Goal: Transaction & Acquisition: Purchase product/service

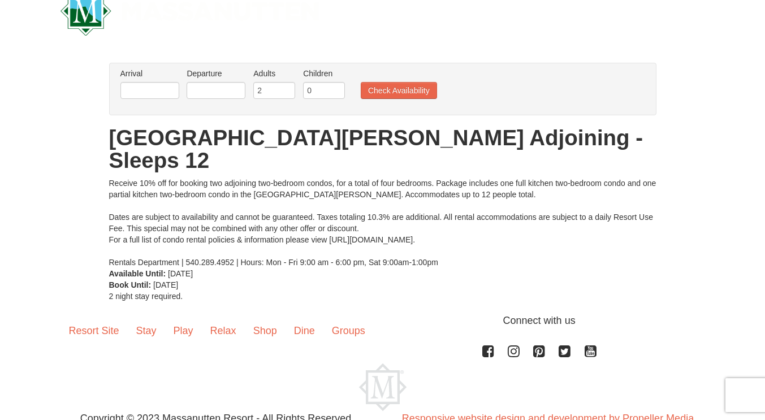
scroll to position [32, 0]
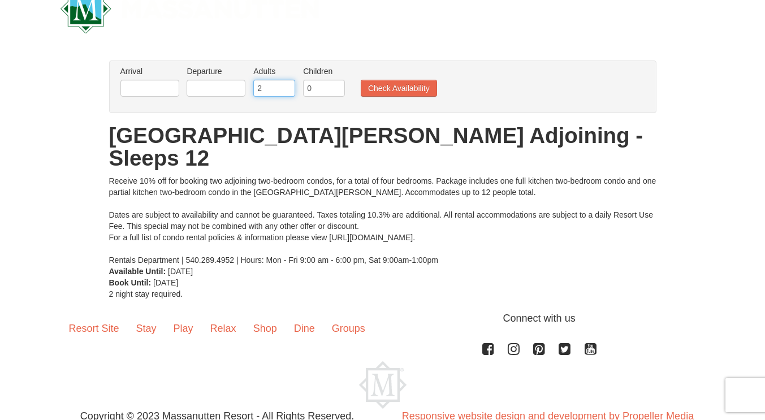
click at [278, 89] on input "2" at bounding box center [274, 88] width 42 height 17
click at [288, 84] on input "3" at bounding box center [274, 88] width 42 height 17
type input "4"
click at [288, 84] on input "4" at bounding box center [274, 88] width 42 height 17
click at [314, 88] on input "0" at bounding box center [324, 88] width 42 height 17
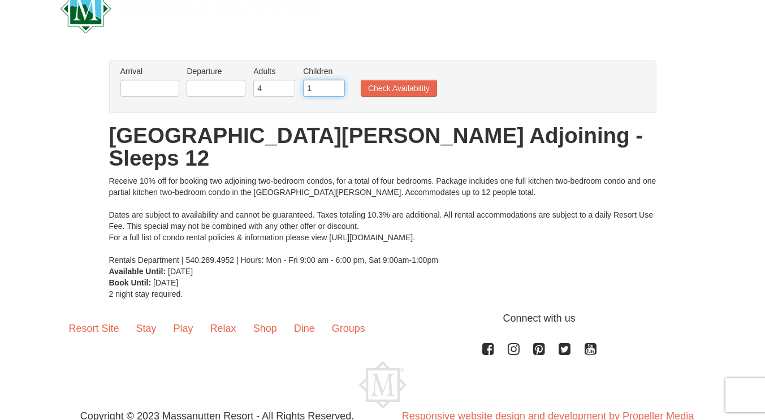
click at [338, 85] on input "1" at bounding box center [324, 88] width 42 height 17
click at [338, 85] on input "2" at bounding box center [324, 88] width 42 height 17
type input "3"
click at [338, 85] on input "3" at bounding box center [324, 88] width 42 height 17
click at [158, 90] on input "text" at bounding box center [149, 88] width 59 height 17
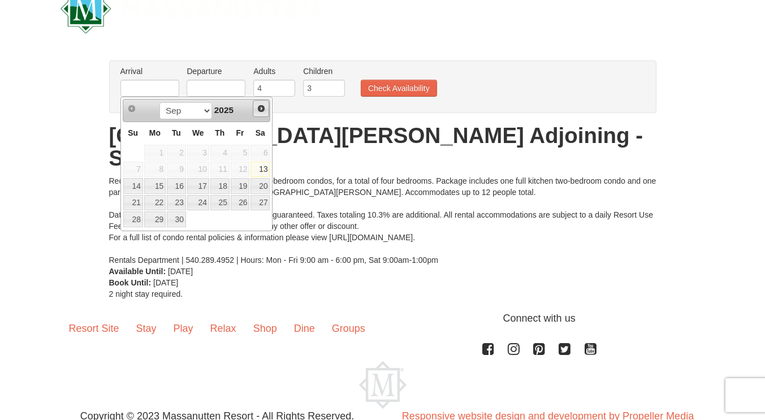
click at [260, 109] on span "Next" at bounding box center [261, 108] width 9 height 9
click at [244, 201] on link "24" at bounding box center [240, 203] width 19 height 16
type input "[DATE]"
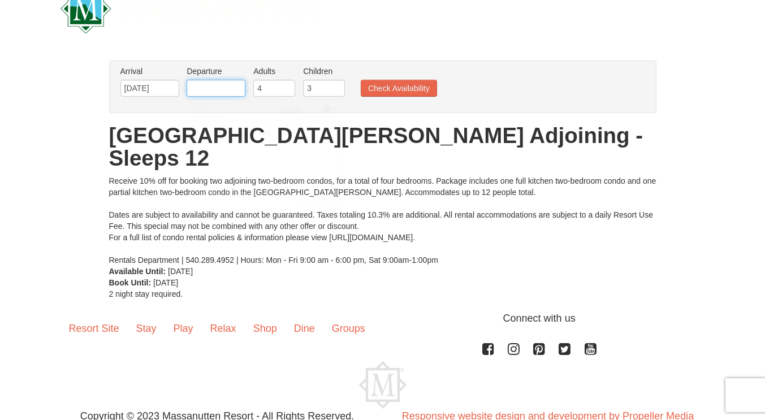
click at [226, 84] on input "text" at bounding box center [216, 88] width 59 height 17
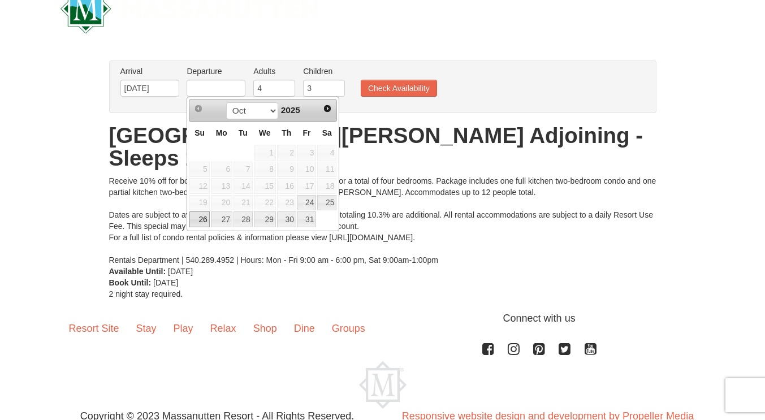
click at [200, 220] on link "26" at bounding box center [199, 220] width 20 height 16
type input "[DATE]"
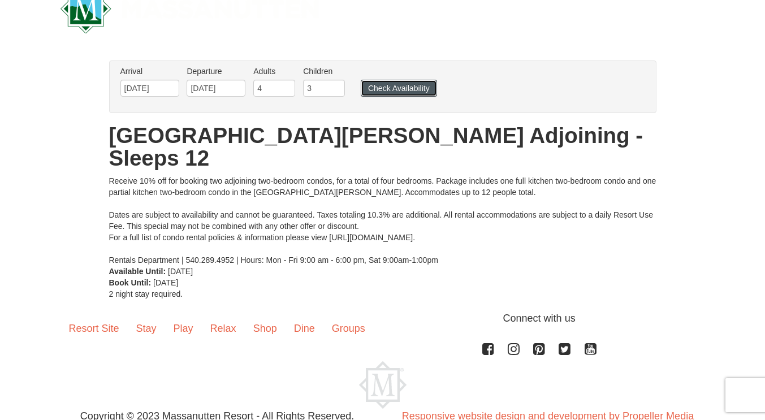
click at [415, 83] on button "Check Availability" at bounding box center [399, 88] width 76 height 17
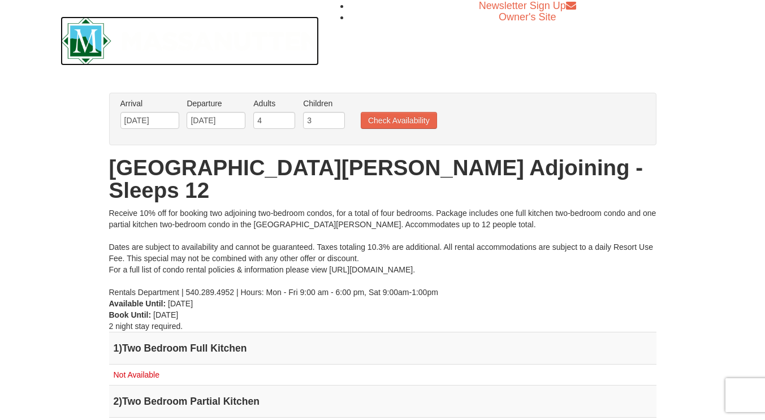
click at [88, 44] on img at bounding box center [190, 40] width 259 height 49
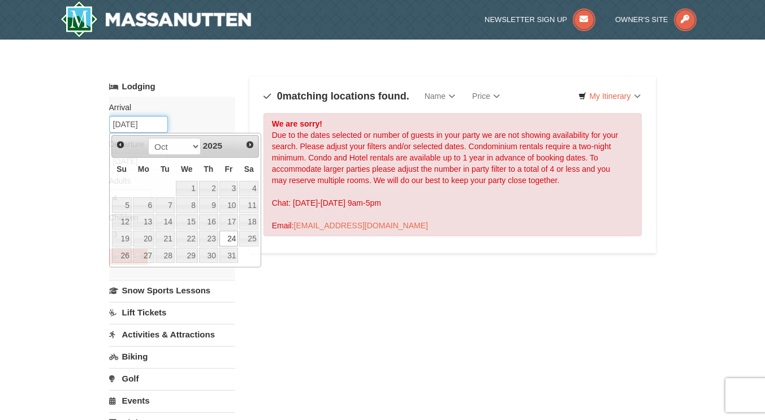
click at [161, 129] on input "[DATE]" at bounding box center [138, 124] width 59 height 17
click at [250, 146] on span "Next" at bounding box center [249, 144] width 9 height 9
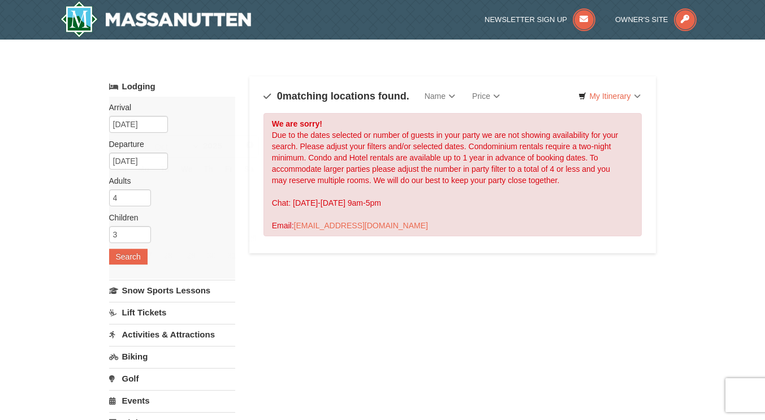
click at [188, 96] on link "Lodging" at bounding box center [172, 86] width 126 height 20
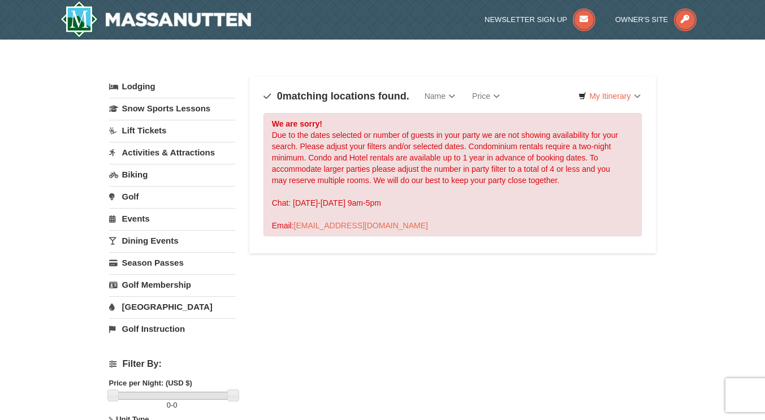
click at [145, 310] on link "Water Park" at bounding box center [172, 306] width 126 height 21
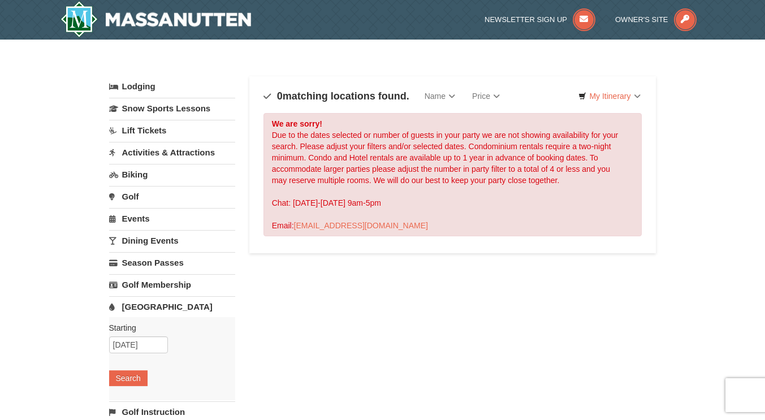
click at [148, 83] on link "Lodging" at bounding box center [172, 86] width 126 height 20
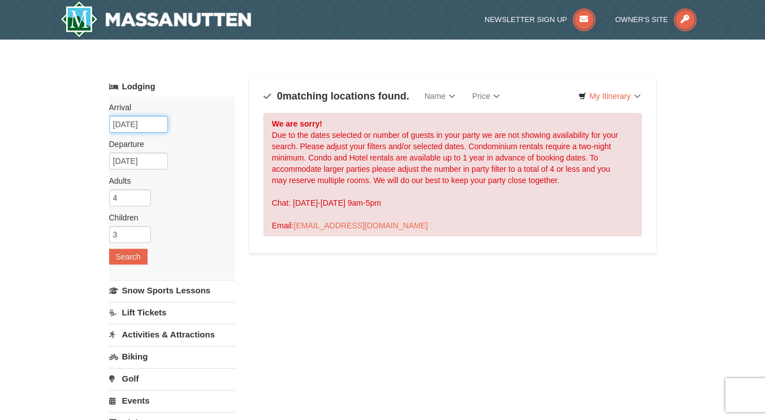
click at [157, 126] on input "[DATE]" at bounding box center [138, 124] width 59 height 17
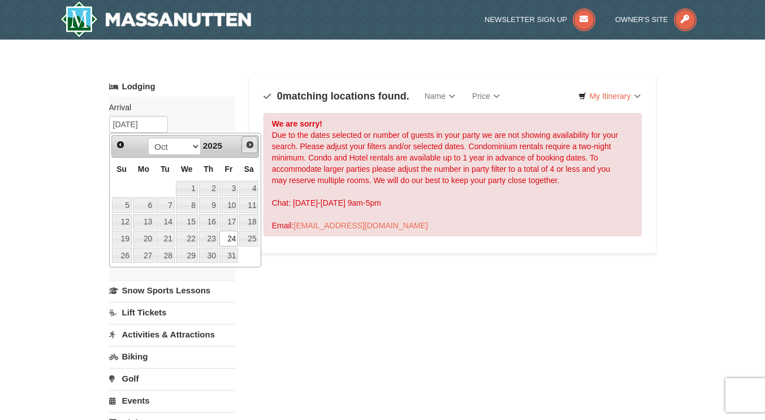
click at [248, 141] on span "Next" at bounding box center [249, 144] width 9 height 9
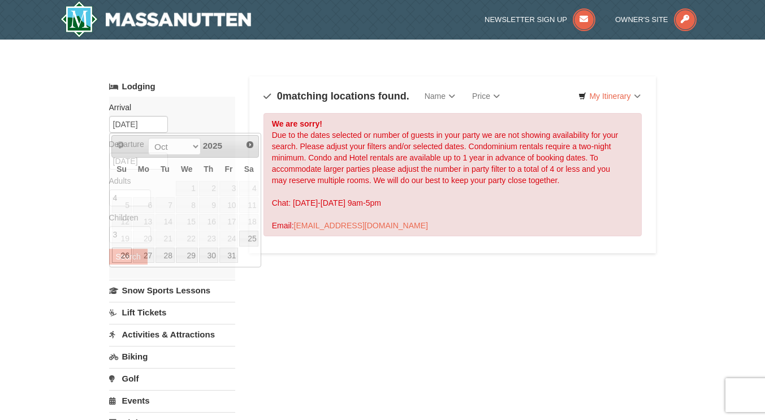
click at [267, 58] on div "× Categories Map List Filter My Itinerary Questions? 1-540-289-9441 Lodging Arr…" at bounding box center [383, 362] width 570 height 622
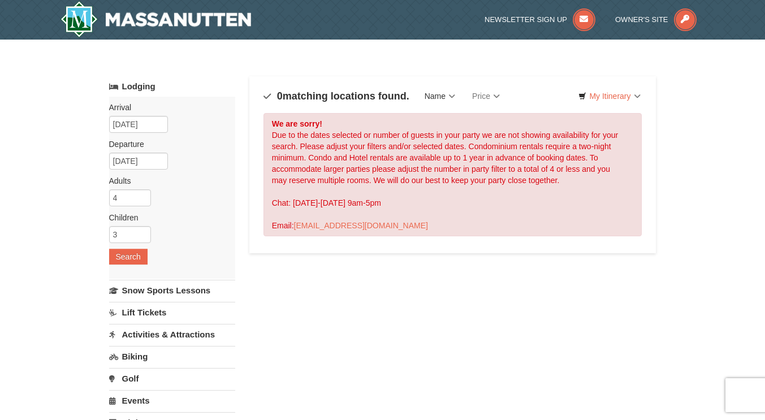
click at [437, 98] on link "Name" at bounding box center [440, 96] width 48 height 23
click at [321, 70] on div "Categories Map List Filter My Itinerary Questions? 1-540-289-9441" at bounding box center [382, 70] width 547 height 11
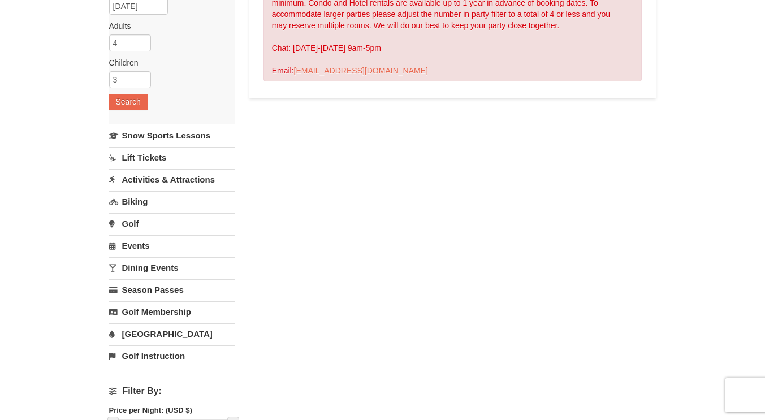
scroll to position [154, 0]
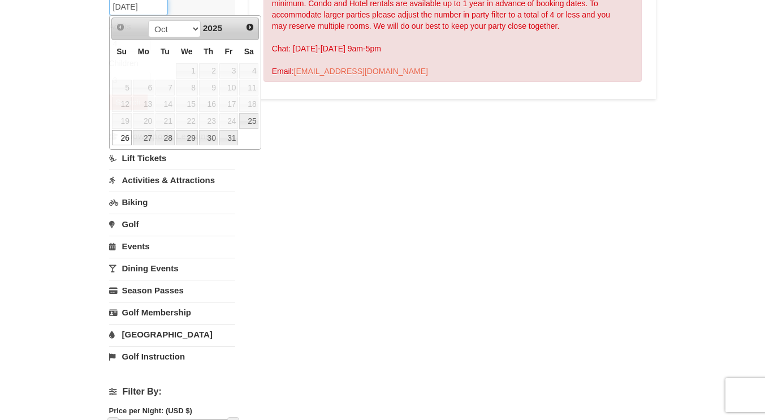
click at [157, 8] on input "[DATE]" at bounding box center [138, 6] width 59 height 17
click at [193, 29] on select "Oct Nov Dec" at bounding box center [174, 28] width 53 height 17
click at [252, 29] on span "Next" at bounding box center [249, 27] width 9 height 9
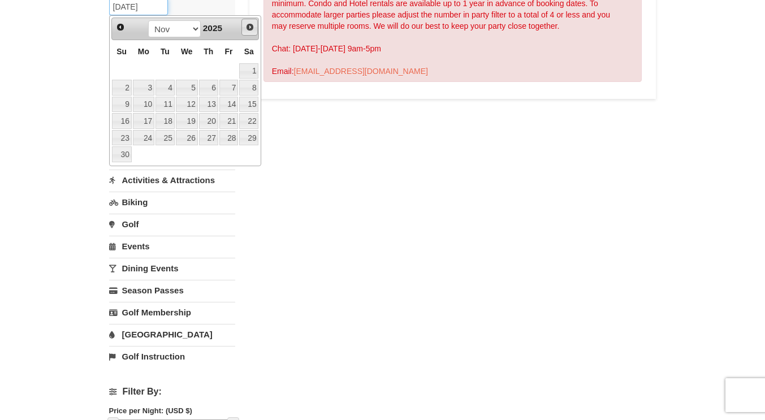
scroll to position [153, 0]
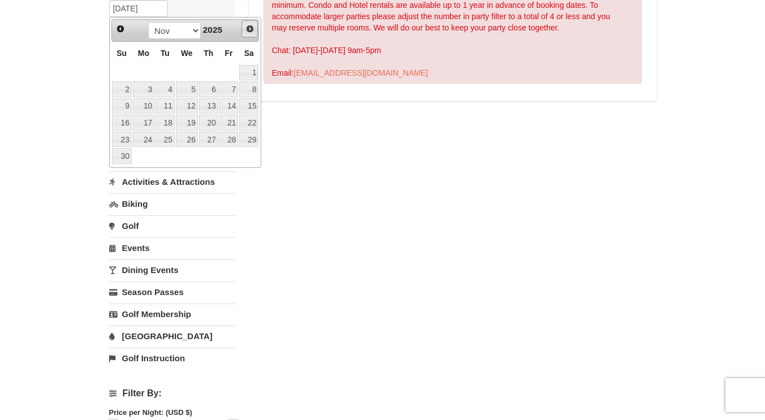
click at [252, 29] on span "Next" at bounding box center [249, 28] width 9 height 9
click at [233, 103] on link "19" at bounding box center [228, 106] width 19 height 16
type input "[DATE]"
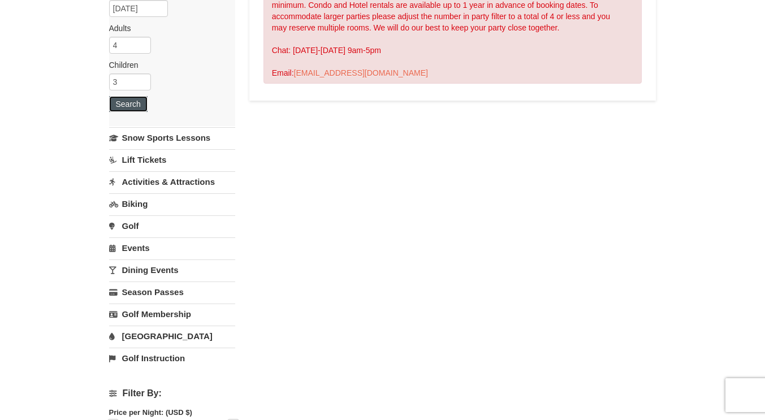
click at [134, 105] on button "Search" at bounding box center [128, 104] width 38 height 16
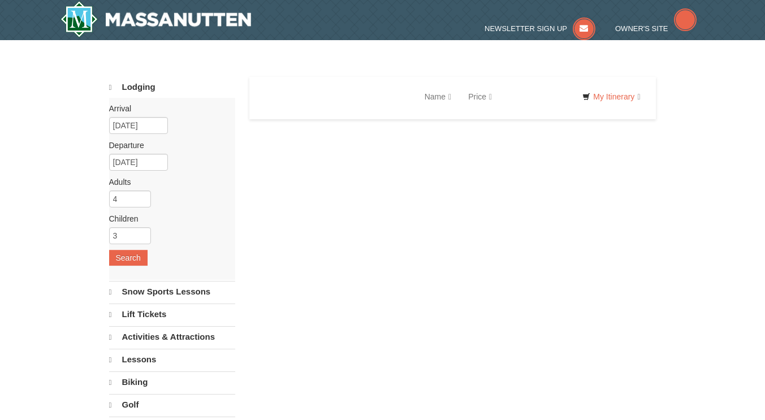
select select "9"
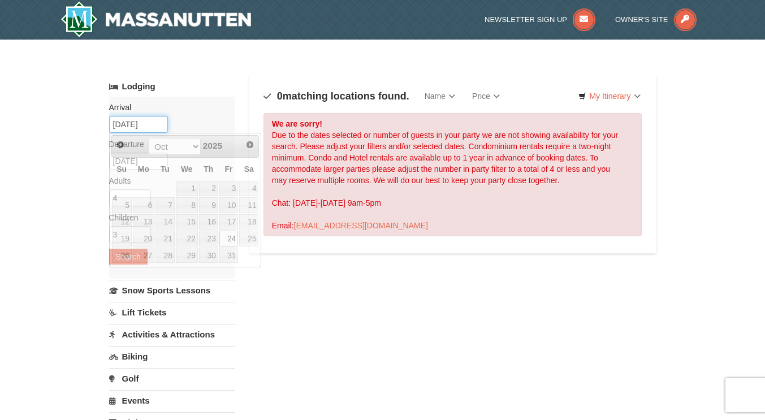
click at [151, 120] on input "10/24/2025" at bounding box center [138, 124] width 59 height 17
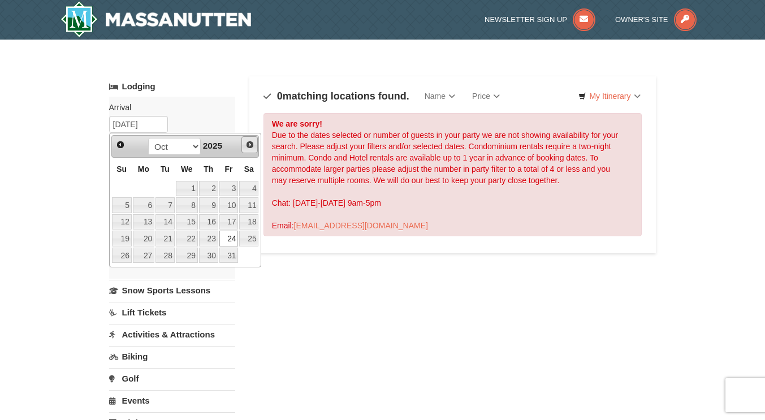
click at [242, 141] on link "Next" at bounding box center [249, 144] width 17 height 17
click at [122, 145] on span "Prev" at bounding box center [120, 144] width 9 height 9
click at [232, 222] on link "19" at bounding box center [228, 222] width 19 height 16
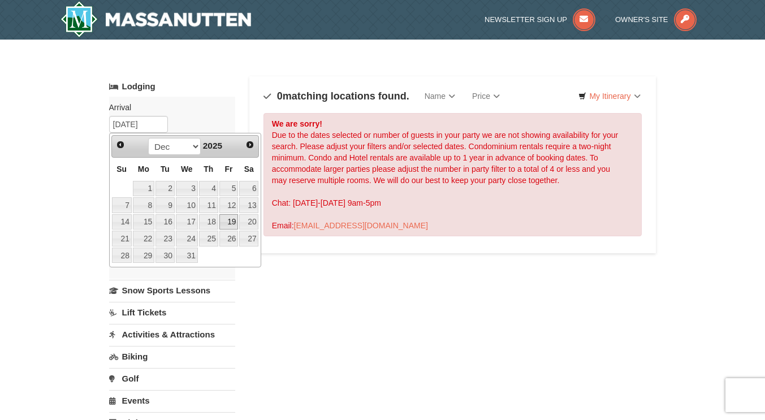
type input "12/19/2025"
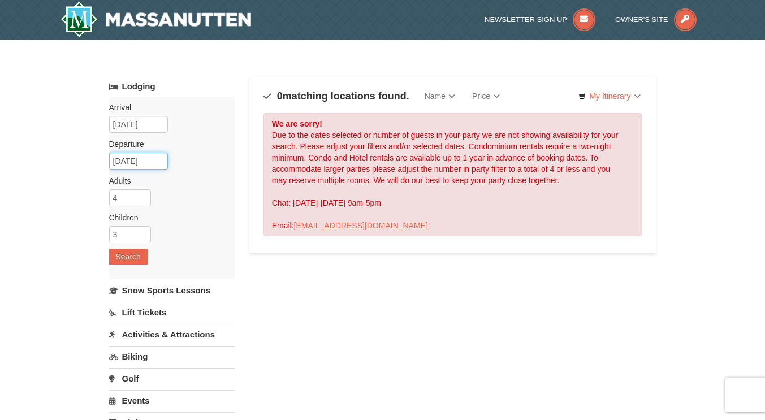
click at [140, 157] on input "12/20/2025" at bounding box center [138, 161] width 59 height 17
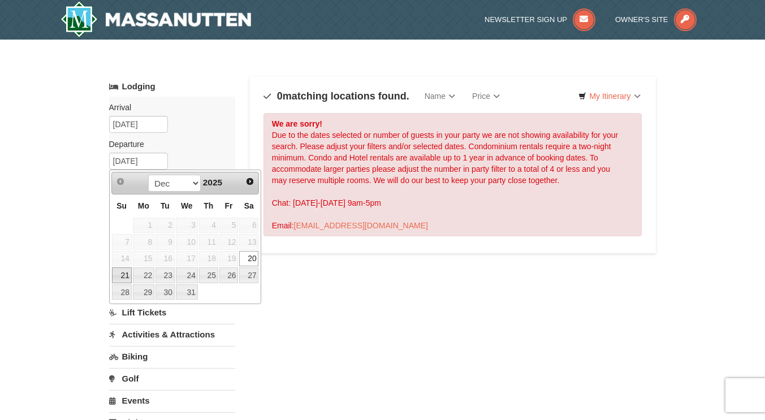
click at [123, 271] on link "21" at bounding box center [122, 276] width 20 height 16
type input "12/21/2025"
click at [155, 161] on input "12/21/2025" at bounding box center [138, 161] width 59 height 17
click at [124, 273] on link "21" at bounding box center [122, 276] width 20 height 16
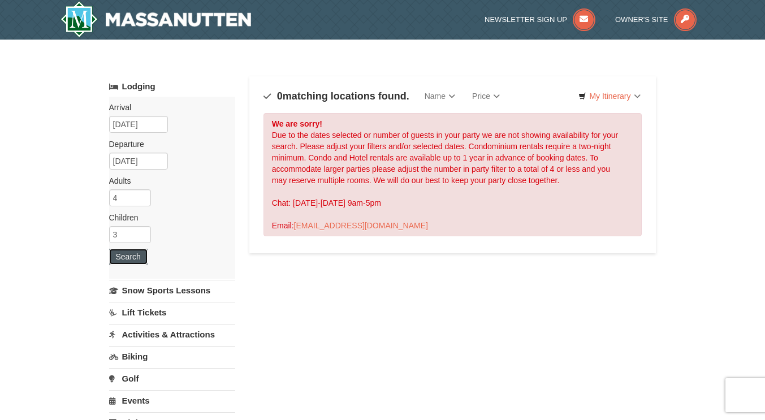
click at [138, 257] on button "Search" at bounding box center [128, 257] width 38 height 16
click at [144, 194] on input "5" at bounding box center [130, 197] width 42 height 17
click at [144, 194] on input "6" at bounding box center [130, 197] width 42 height 17
click at [143, 200] on input "5" at bounding box center [130, 197] width 42 height 17
click at [143, 200] on input "4" at bounding box center [130, 197] width 42 height 17
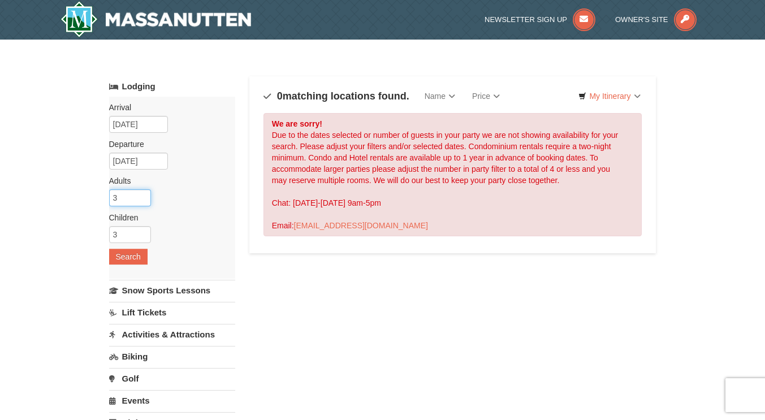
click at [143, 200] on input "3" at bounding box center [130, 197] width 42 height 17
type input "2"
click at [143, 200] on input "2" at bounding box center [130, 197] width 42 height 17
click at [143, 239] on input "2" at bounding box center [130, 234] width 42 height 17
type input "1"
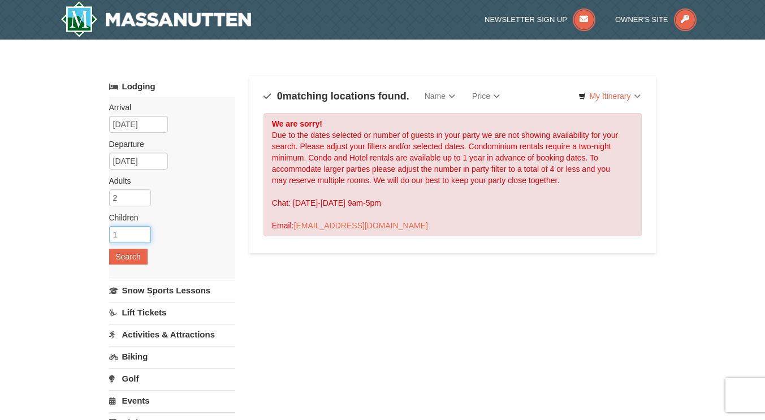
click at [143, 239] on input "1" at bounding box center [130, 234] width 42 height 17
click at [137, 252] on button "Search" at bounding box center [128, 257] width 38 height 16
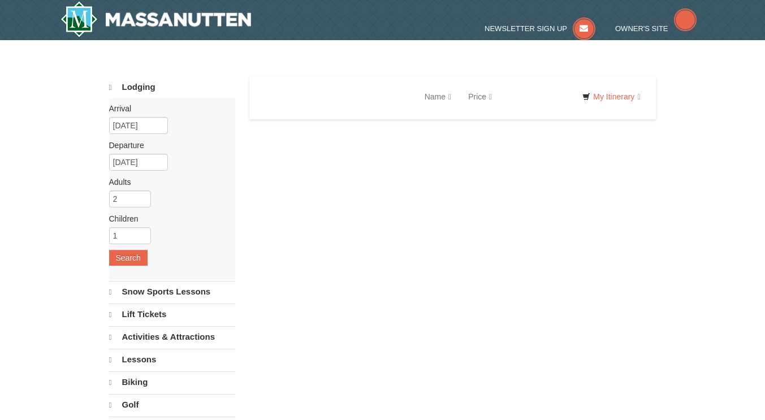
select select "9"
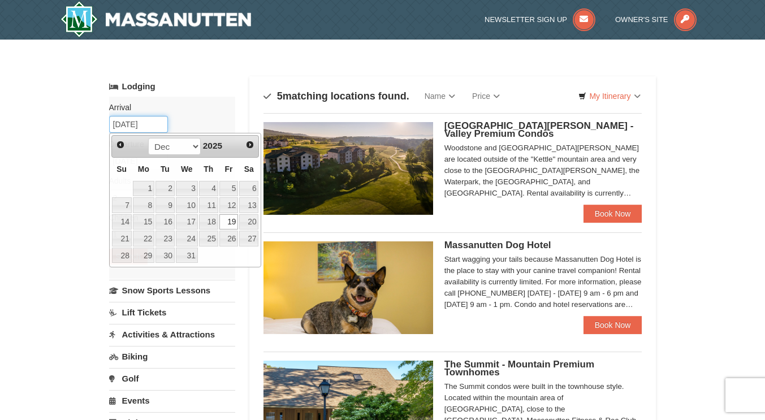
click at [150, 127] on input "12/19/2025" at bounding box center [138, 124] width 59 height 17
click at [124, 146] on span "Prev" at bounding box center [120, 144] width 9 height 9
click at [230, 240] on link "24" at bounding box center [228, 239] width 19 height 16
type input "[DATE]"
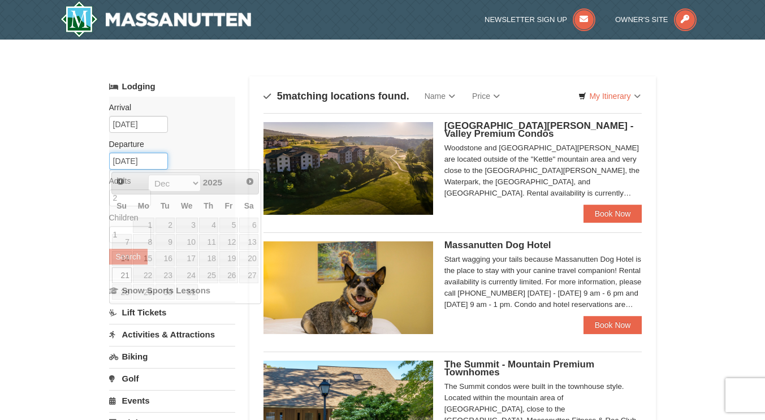
click at [144, 162] on input "12/21/2025" at bounding box center [138, 161] width 59 height 17
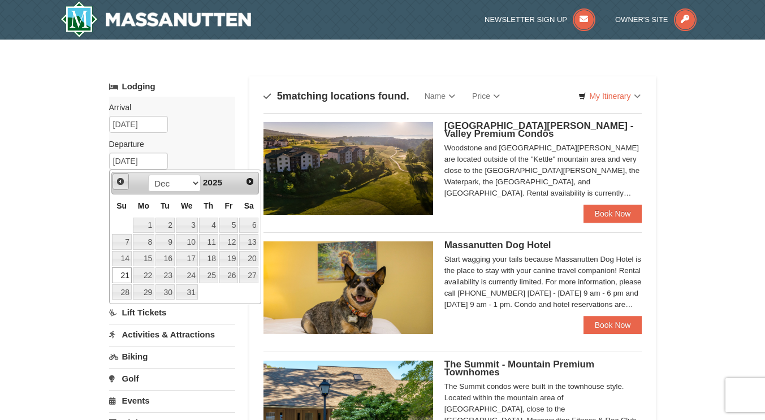
click at [121, 176] on link "Prev" at bounding box center [121, 181] width 17 height 17
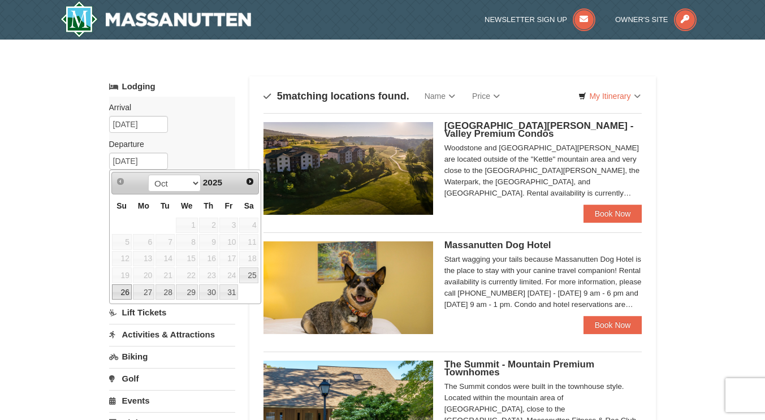
click at [126, 292] on link "26" at bounding box center [122, 292] width 20 height 16
type input "[DATE]"
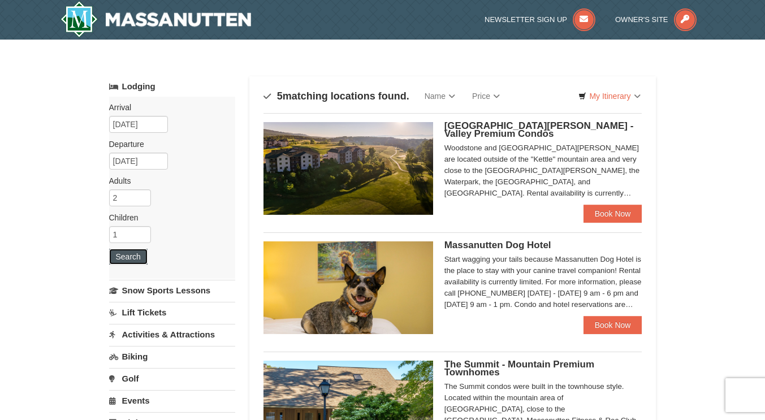
click at [131, 257] on button "Search" at bounding box center [128, 257] width 38 height 16
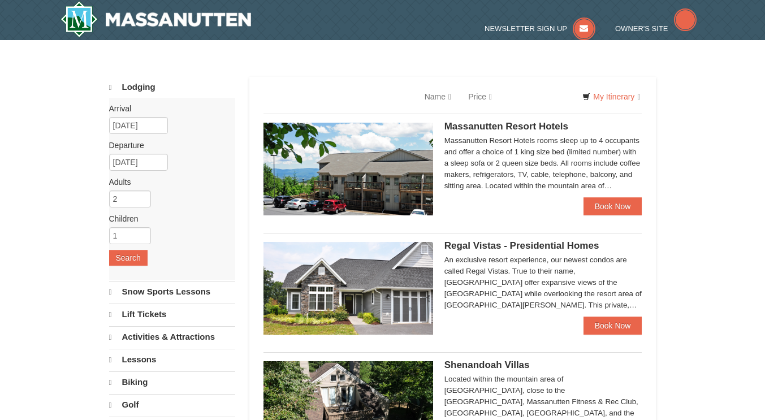
select select "9"
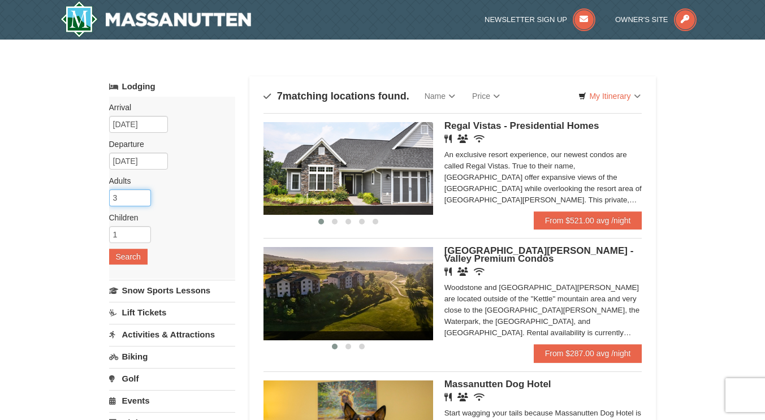
click at [143, 194] on input "3" at bounding box center [130, 197] width 42 height 17
type input "4"
click at [143, 194] on input "4" at bounding box center [130, 197] width 42 height 17
click at [127, 238] on input "1" at bounding box center [130, 234] width 42 height 17
type input "0"
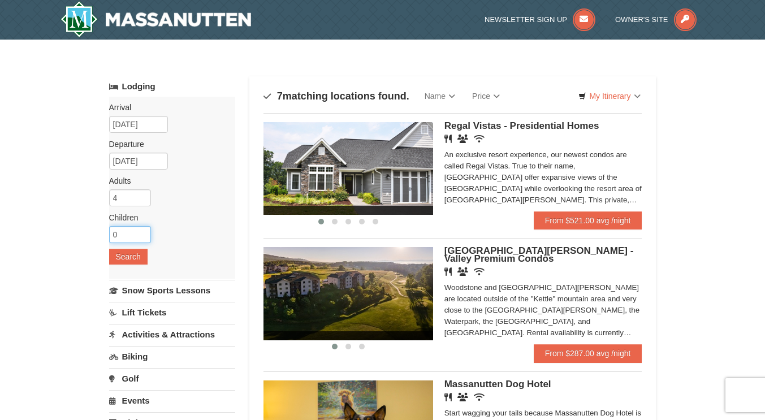
click at [143, 239] on input "0" at bounding box center [130, 234] width 42 height 17
click at [130, 261] on button "Search" at bounding box center [128, 257] width 38 height 16
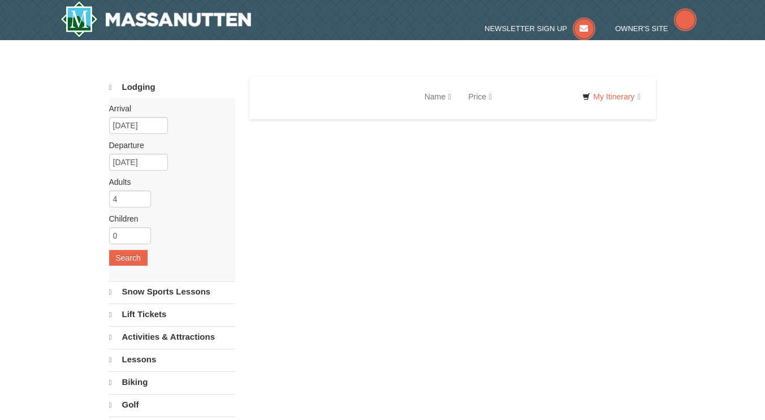
select select "9"
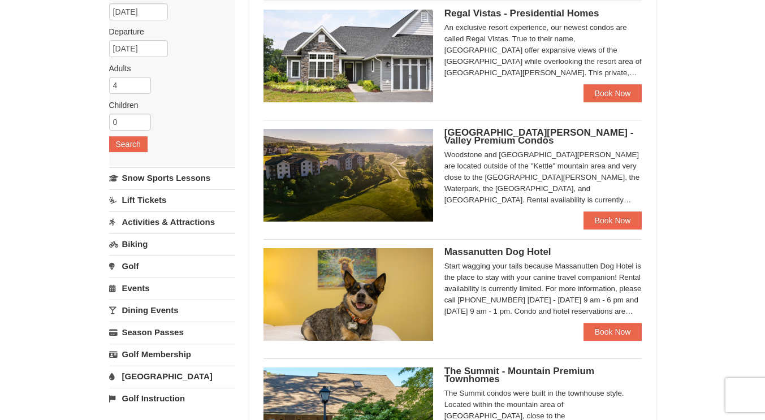
scroll to position [93, 0]
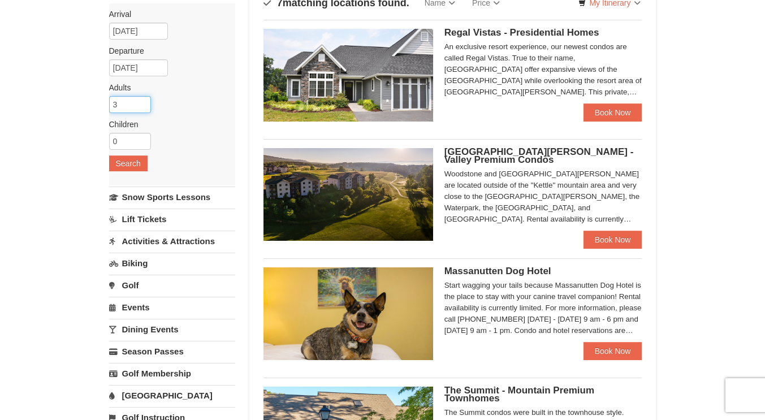
click at [141, 107] on input "3" at bounding box center [130, 104] width 42 height 17
type input "2"
click at [141, 107] on input "2" at bounding box center [130, 104] width 42 height 17
click at [135, 163] on button "Search" at bounding box center [128, 164] width 38 height 16
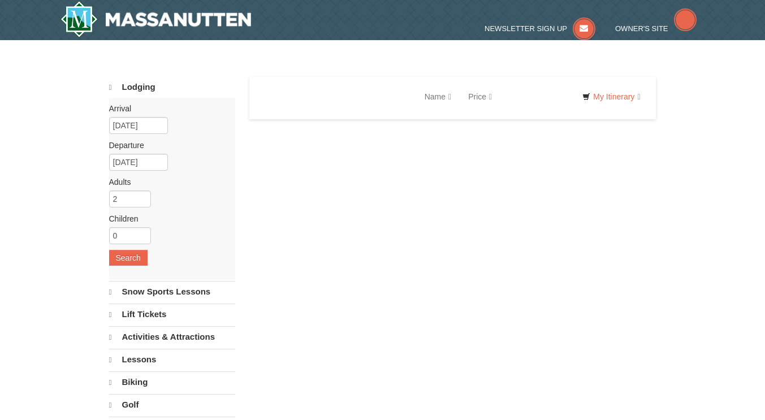
select select "9"
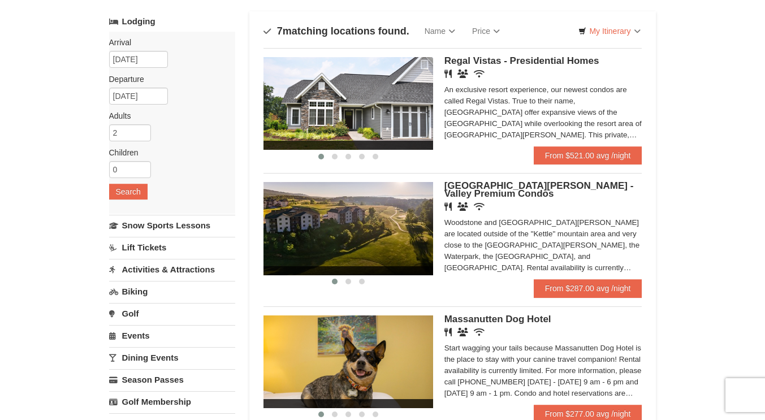
scroll to position [66, 0]
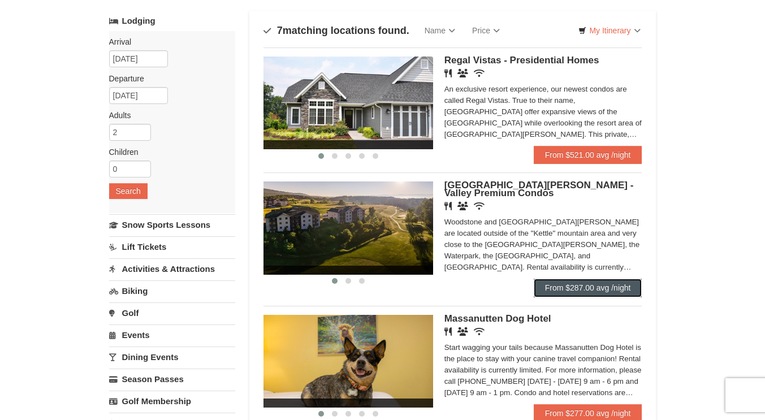
click at [569, 290] on link "From $287.00 avg /night" at bounding box center [588, 288] width 109 height 18
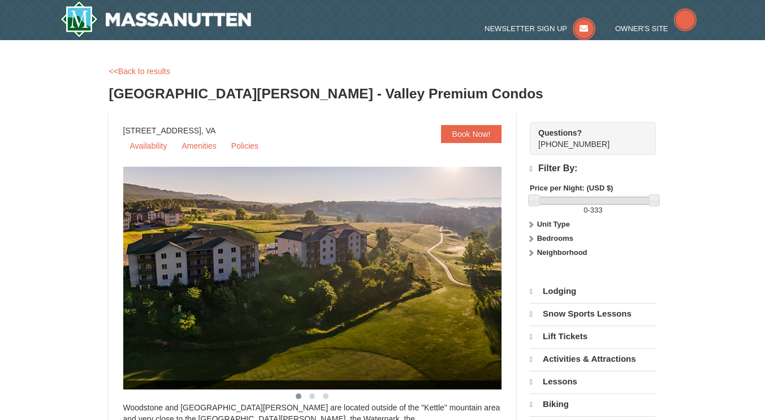
select select "9"
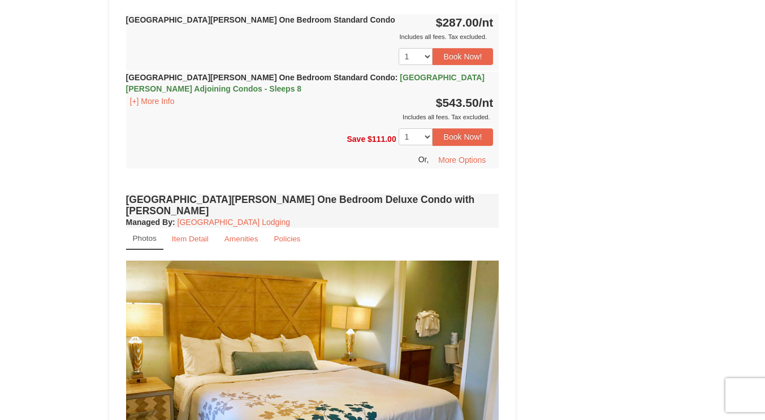
scroll to position [678, 0]
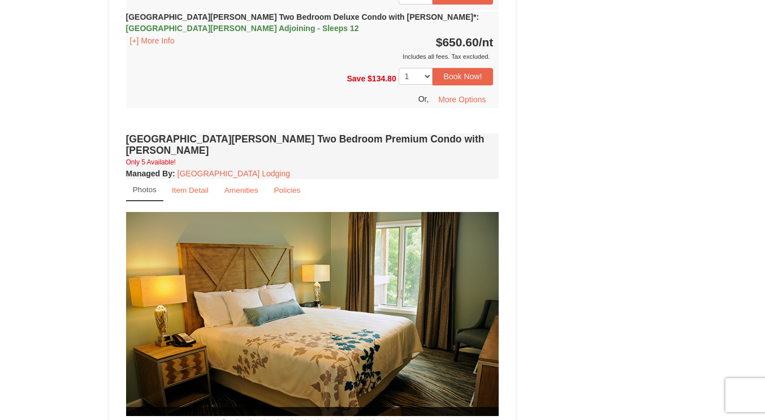
scroll to position [2205, 0]
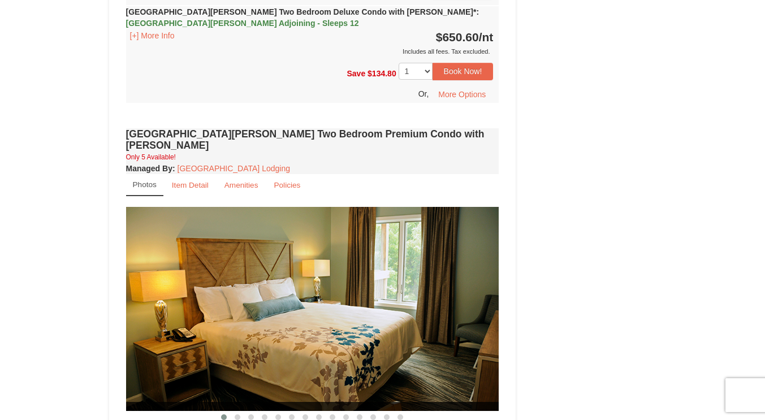
scroll to position [2214, 0]
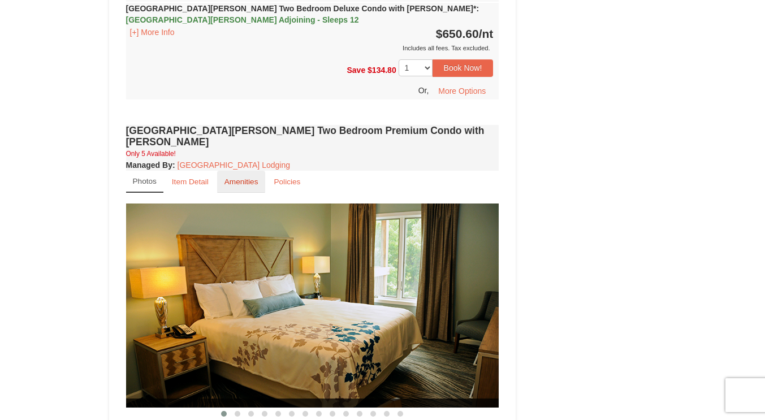
click at [243, 178] on small "Amenities" at bounding box center [242, 182] width 34 height 8
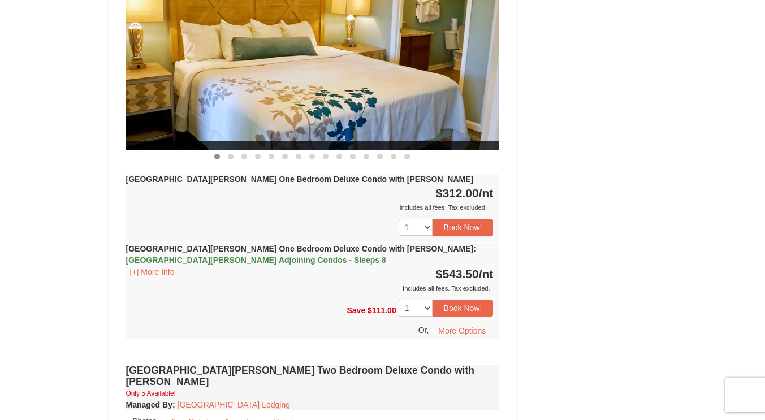
scroll to position [998, 0]
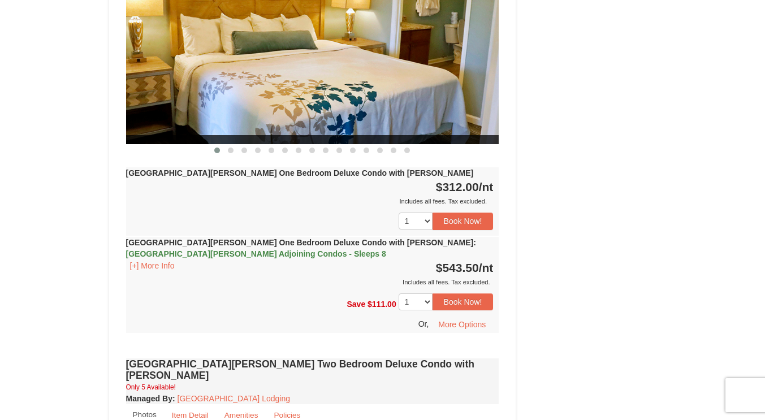
click at [386, 249] on span "[GEOGRAPHIC_DATA][PERSON_NAME] Adjoining Condos - Sleeps 8" at bounding box center [256, 253] width 260 height 9
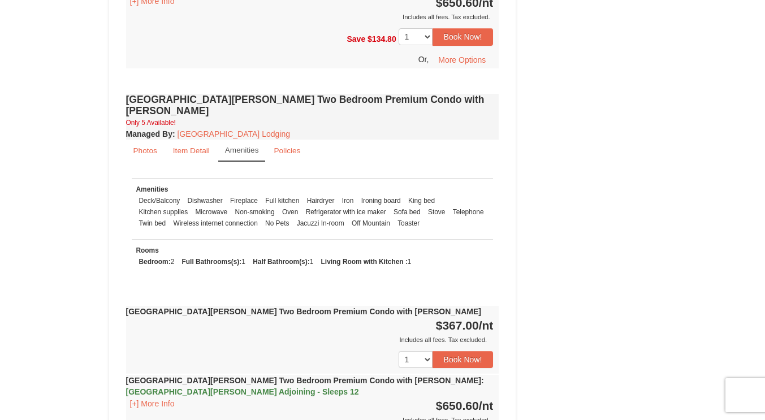
scroll to position [2455, 0]
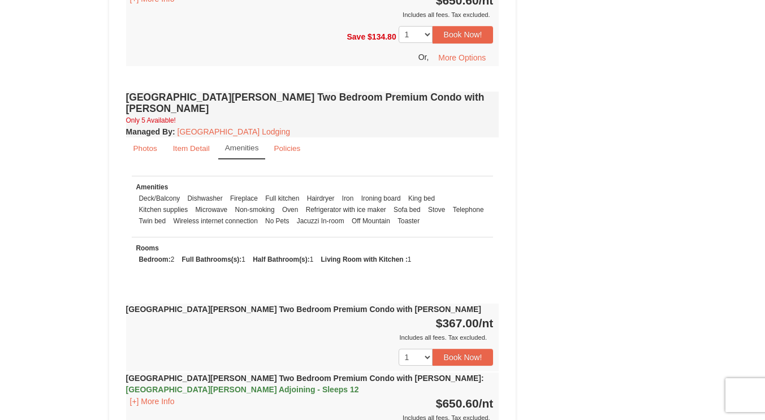
click at [202, 385] on span "Woodstone Meadows Adjoining - Sleeps 12" at bounding box center [242, 389] width 233 height 9
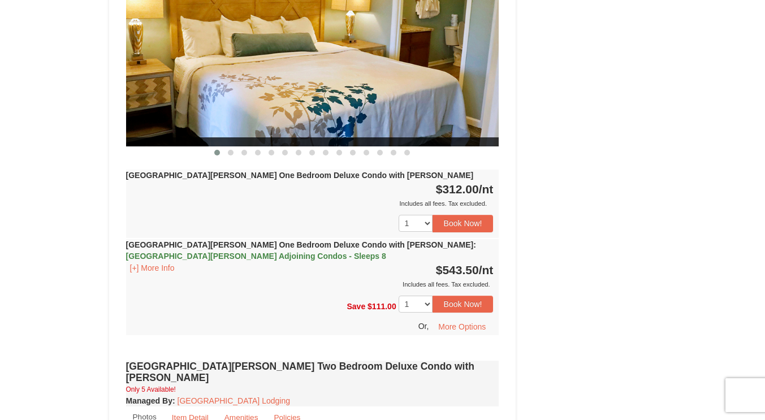
scroll to position [1004, 0]
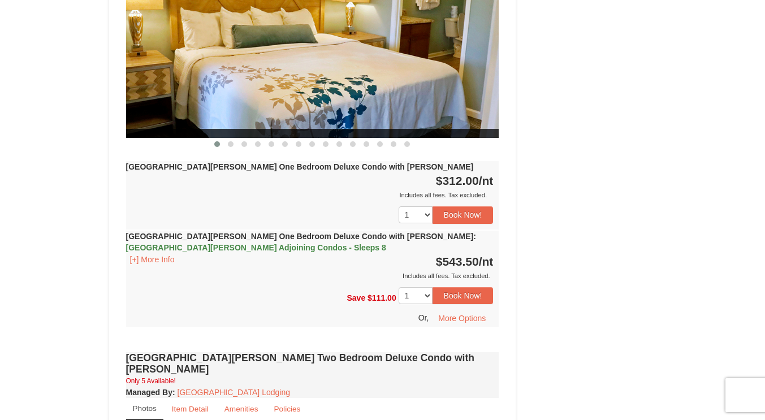
click at [180, 243] on span "[GEOGRAPHIC_DATA][PERSON_NAME] Adjoining Condos - Sleeps 8" at bounding box center [256, 247] width 260 height 9
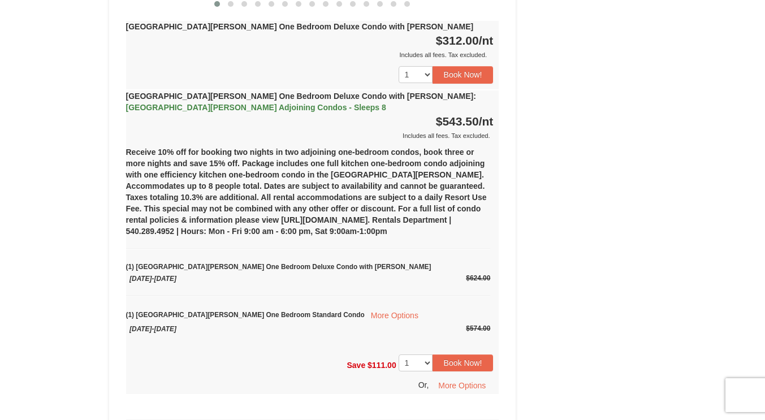
scroll to position [1150, 0]
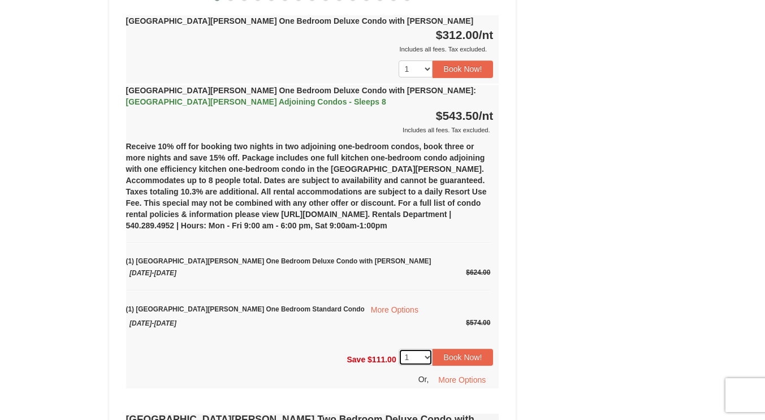
click at [429, 349] on select "1 2 3 4 5 6 7 8 9" at bounding box center [416, 357] width 34 height 17
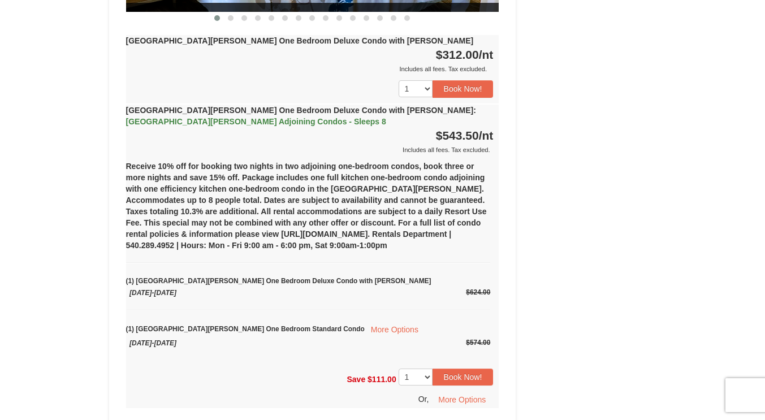
scroll to position [1129, 0]
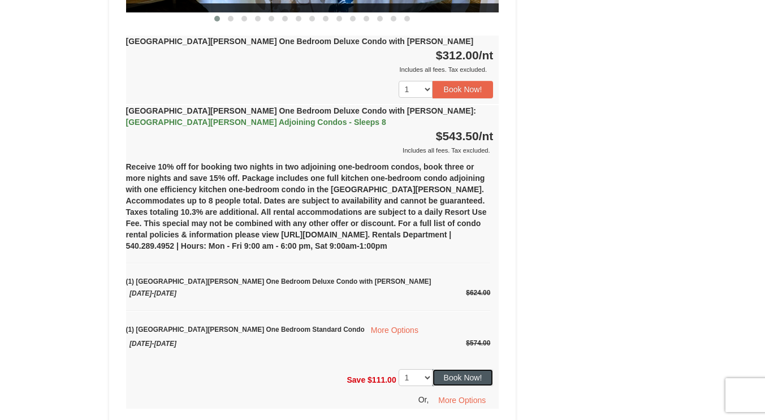
click at [482, 369] on button "Book Now!" at bounding box center [463, 377] width 61 height 17
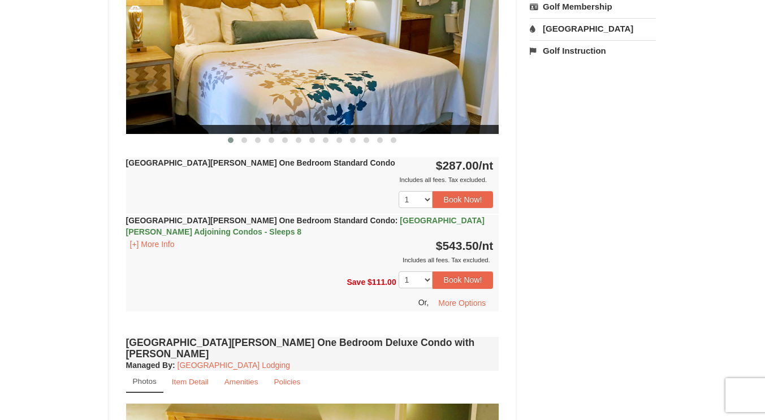
scroll to position [110, 0]
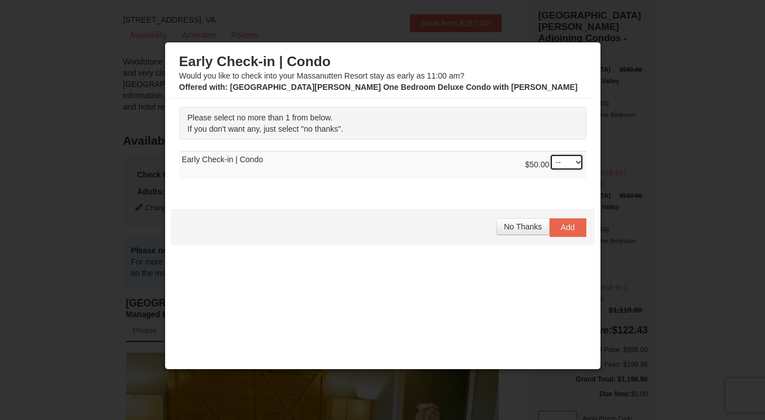
click at [561, 156] on select "-- 01" at bounding box center [567, 162] width 34 height 17
click at [563, 76] on div "Early Check-in | Condo Would you like to check into your Massanutten Resort sta…" at bounding box center [382, 73] width 407 height 40
click at [516, 226] on span "No Thanks" at bounding box center [523, 226] width 38 height 9
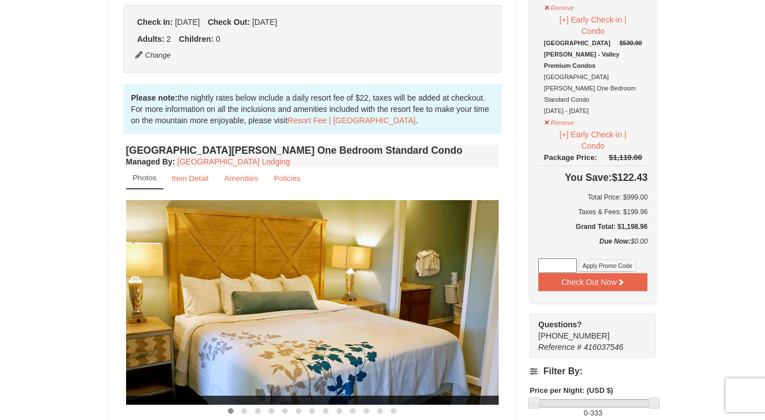
scroll to position [291, 0]
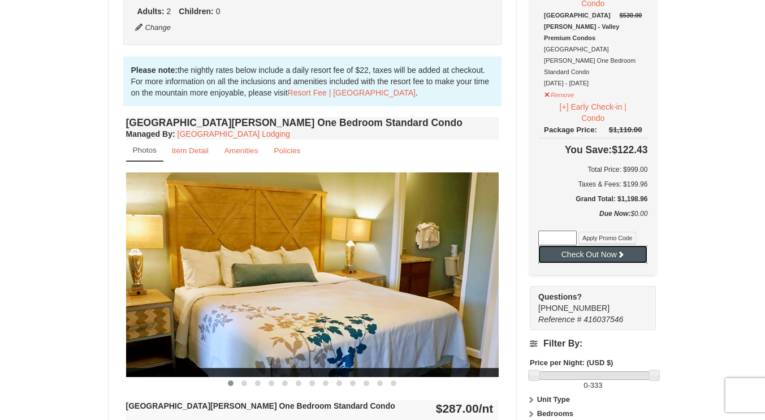
click at [614, 245] on button "Check Out Now" at bounding box center [592, 254] width 109 height 18
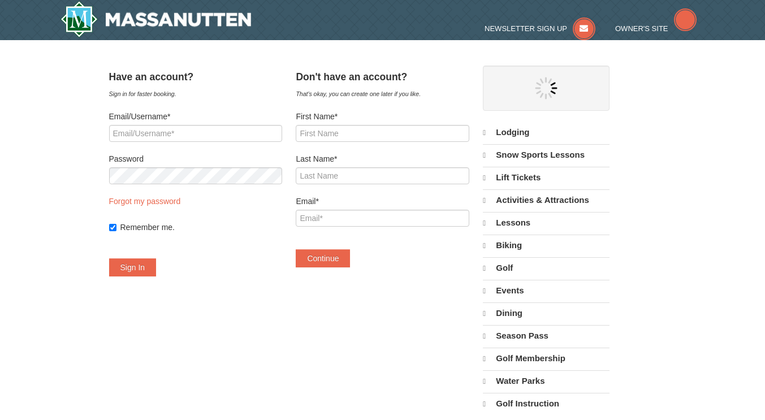
select select "9"
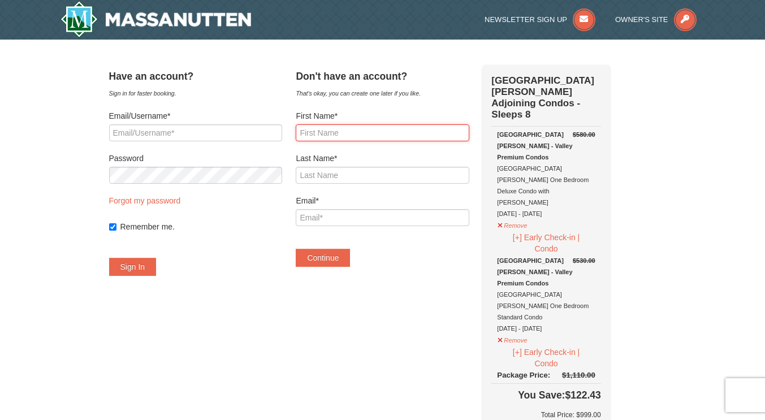
click at [369, 135] on input "First Name*" at bounding box center [382, 132] width 173 height 17
type input "Tammy"
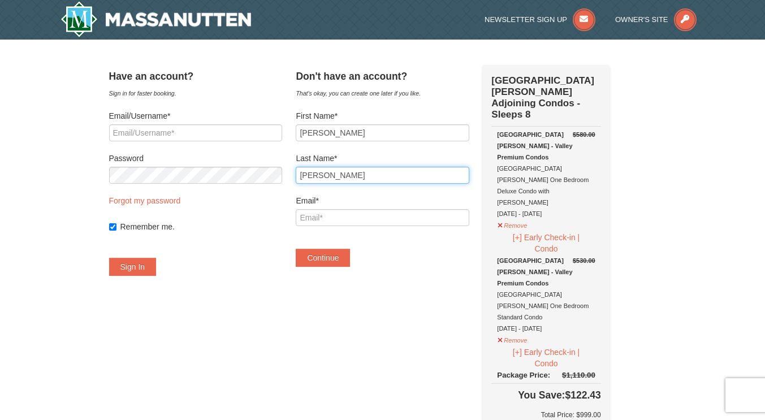
type input "Mooney"
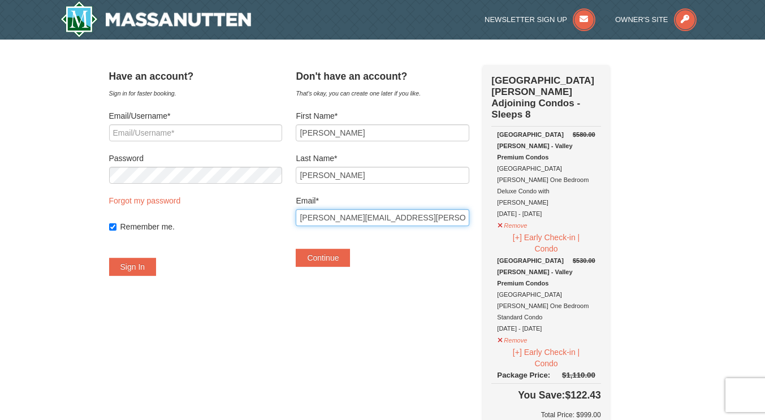
type input "[PERSON_NAME][EMAIL_ADDRESS][PERSON_NAME][DOMAIN_NAME]"
click at [296, 249] on button "Continue" at bounding box center [323, 258] width 54 height 18
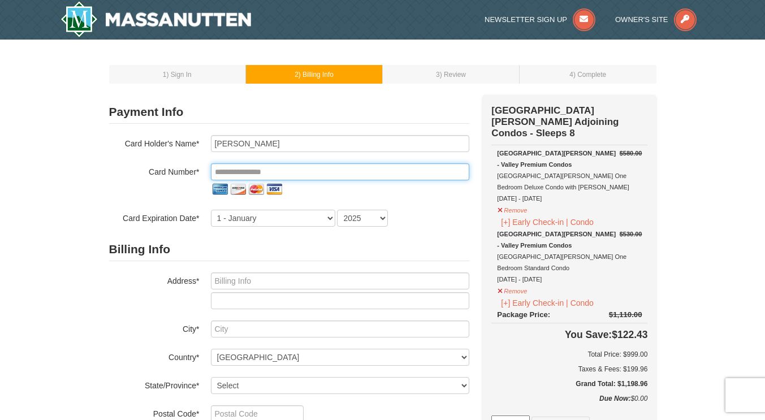
click at [292, 170] on input "tel" at bounding box center [340, 171] width 258 height 17
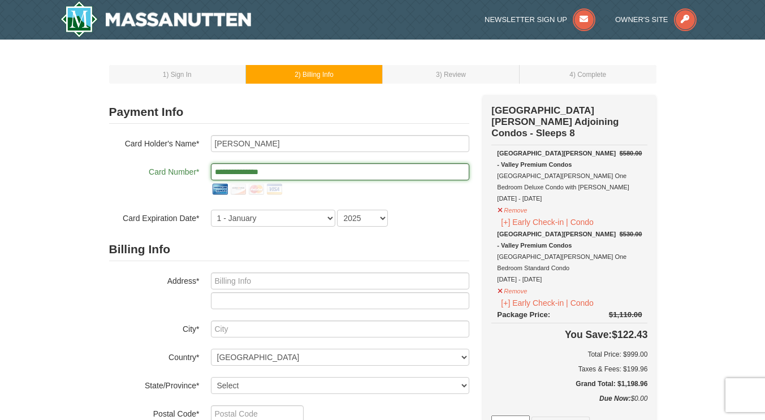
type input "**********"
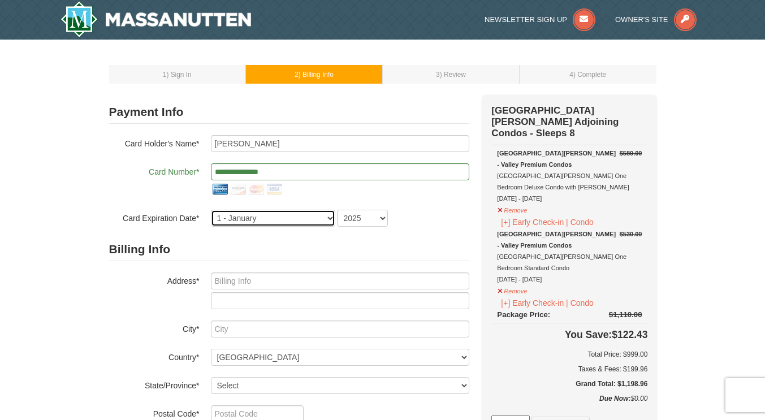
click at [267, 221] on select "1 - January 2 - February 3 - March 4 - April 5 - May 6 - June 7 - July 8 - Augu…" at bounding box center [273, 218] width 124 height 17
select select "3"
click at [211, 210] on select "1 - January 2 - February 3 - March 4 - April 5 - May 6 - June 7 - July 8 - Augu…" at bounding box center [273, 218] width 124 height 17
click at [373, 217] on select "2025 2026 2027 2028 2029 2030 2031 2032 2033 2034" at bounding box center [362, 218] width 51 height 17
select select "2028"
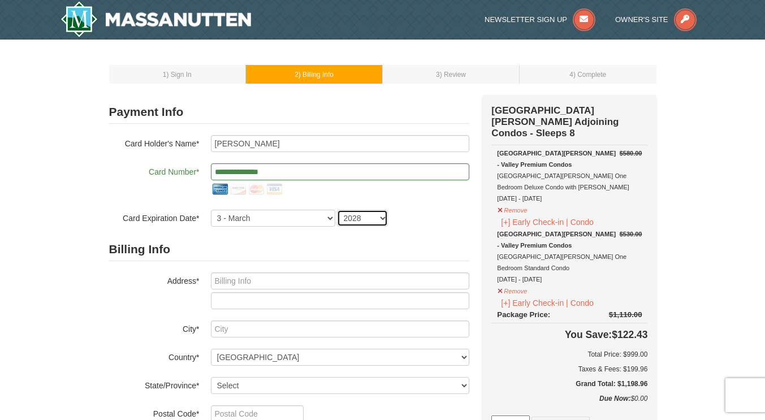
click at [337, 210] on select "2025 2026 2027 2028 2029 2030 2031 2032 2033 2034" at bounding box center [362, 218] width 51 height 17
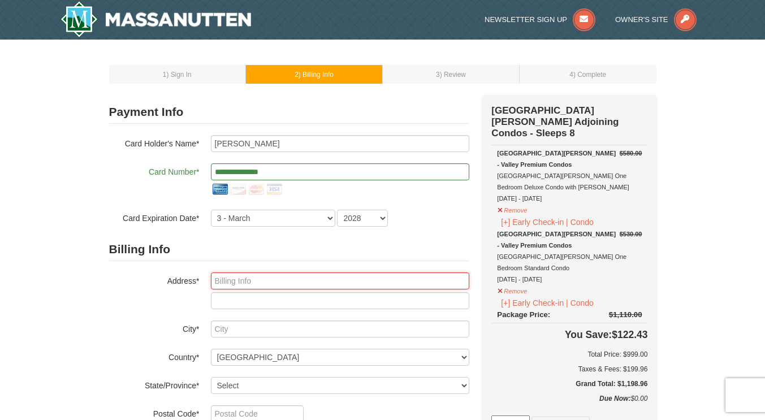
click at [315, 280] on input "text" at bounding box center [340, 281] width 258 height 17
type input "301 Rio Drive"
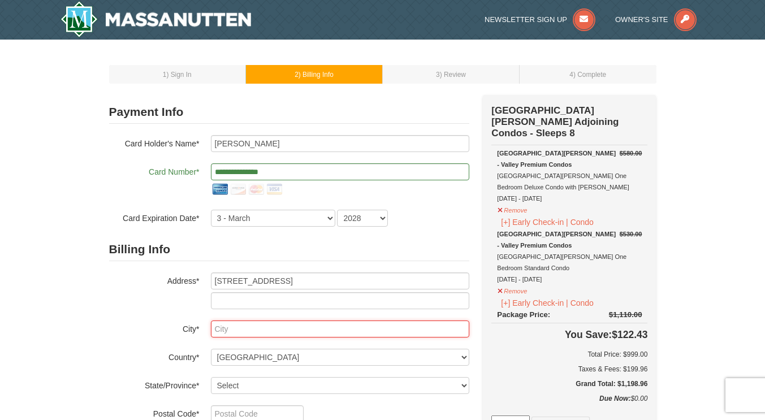
click at [282, 333] on input "text" at bounding box center [340, 329] width 258 height 17
type input "Chesapeake"
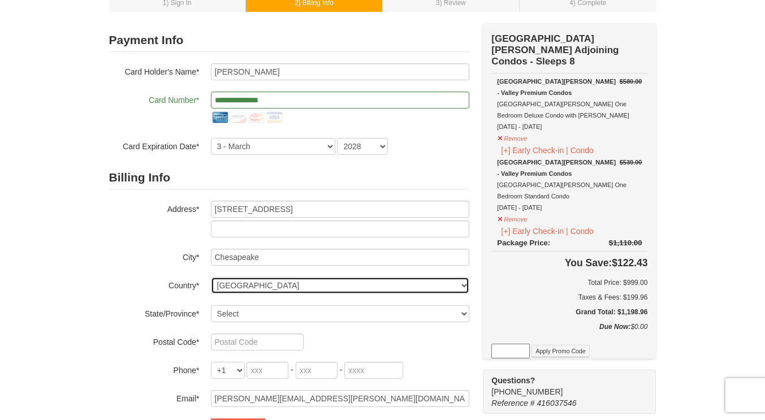
scroll to position [103, 0]
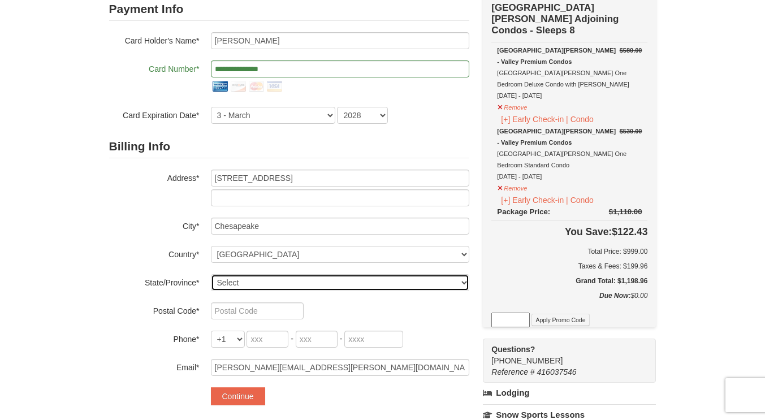
click at [309, 282] on select "Select Alabama Alaska American Samoa Arizona Arkansas California Colorado Conne…" at bounding box center [340, 282] width 258 height 17
select select "VA"
click at [211, 274] on select "Select Alabama Alaska American Samoa Arizona Arkansas California Colorado Conne…" at bounding box center [340, 282] width 258 height 17
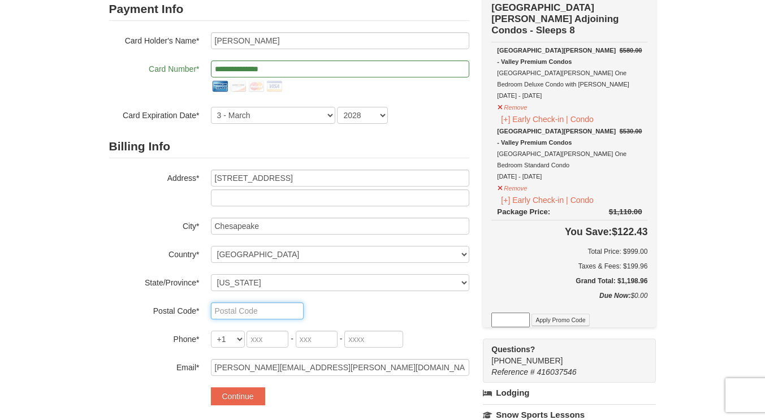
click at [240, 307] on input "text" at bounding box center [257, 311] width 93 height 17
type input "23322"
click at [265, 339] on input "tel" at bounding box center [268, 339] width 42 height 17
type input "913"
click at [313, 340] on input "tel" at bounding box center [317, 339] width 42 height 17
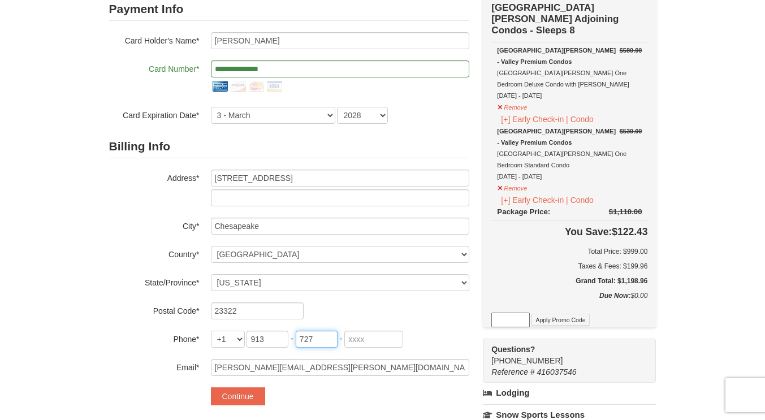
type input "727"
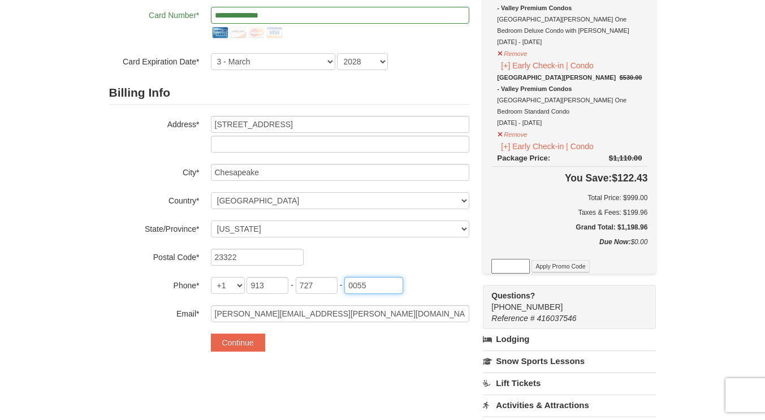
scroll to position [161, 0]
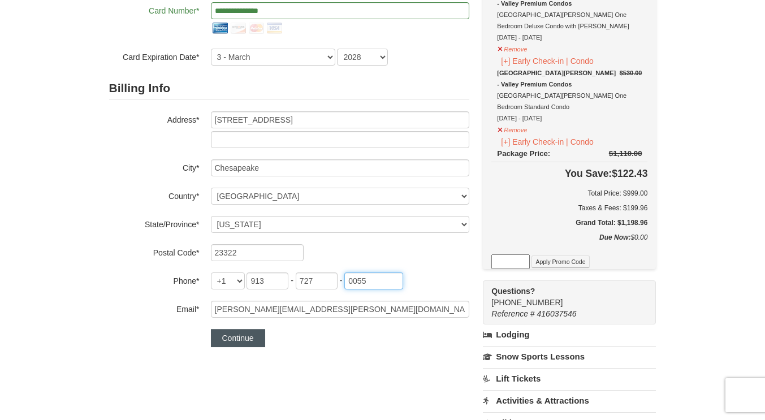
type input "0055"
click at [250, 337] on button "Continue" at bounding box center [238, 338] width 54 height 18
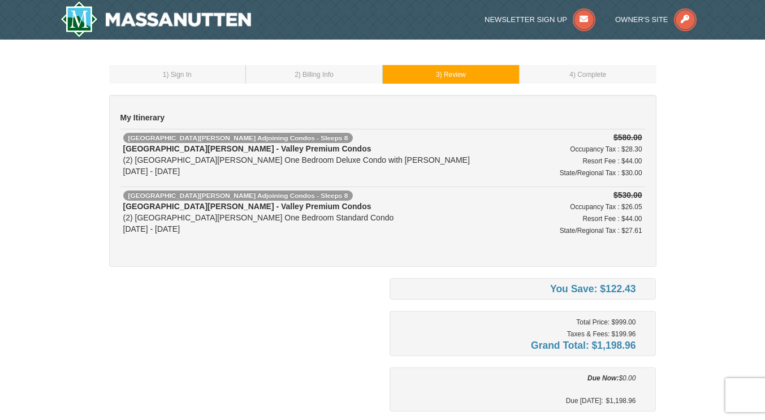
click at [286, 223] on div "Woodstone Meadows - Valley Premium Condos (2) Woodstone Meadows One Bedroom Sta…" at bounding box center [330, 218] width 414 height 34
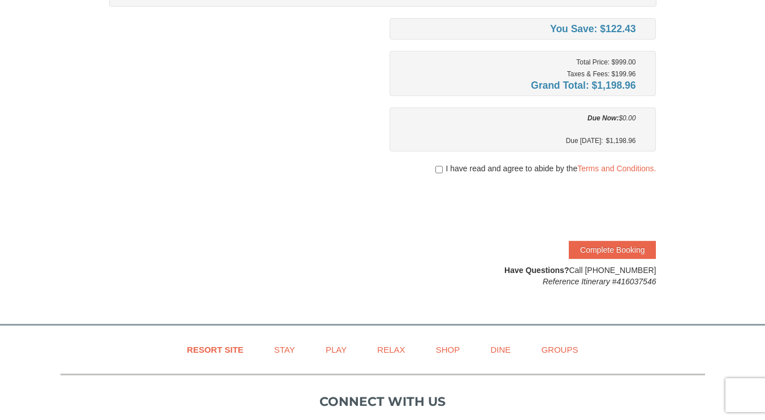
scroll to position [261, 0]
click at [437, 168] on input "checkbox" at bounding box center [438, 169] width 7 height 9
checkbox input "true"
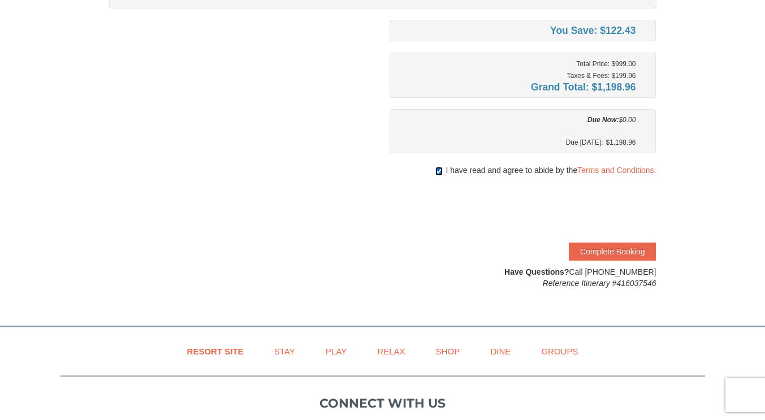
scroll to position [258, 0]
click at [616, 250] on button "Complete Booking" at bounding box center [612, 252] width 87 height 18
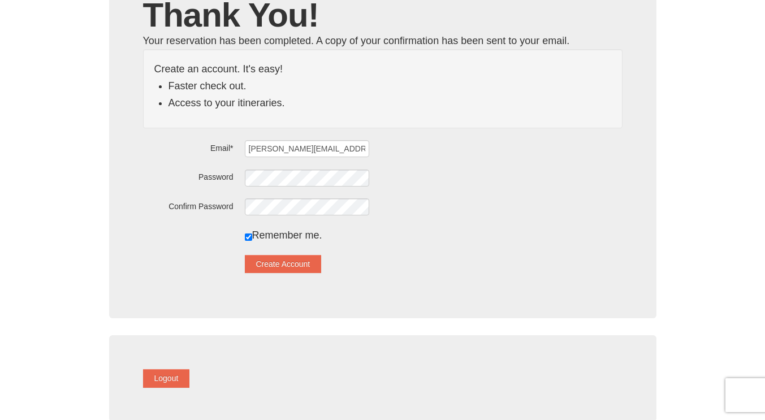
scroll to position [107, 0]
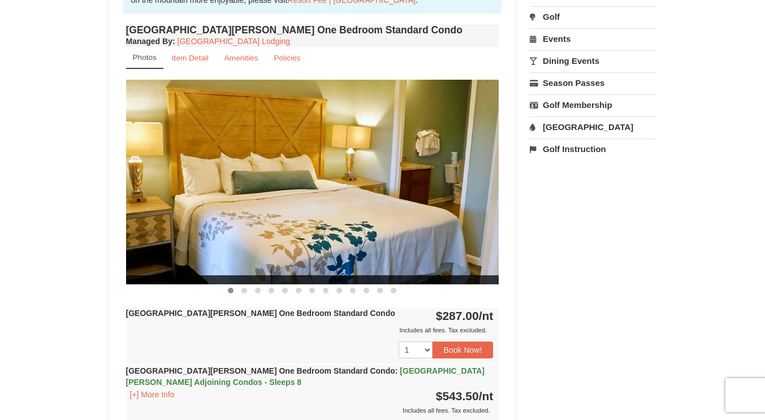
scroll to position [371, 0]
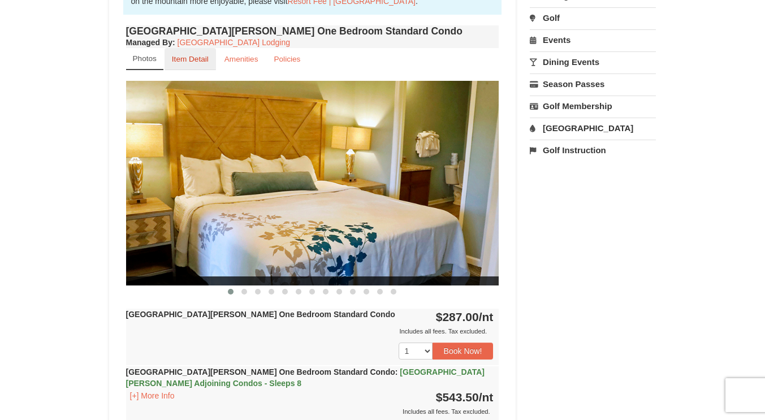
click at [177, 56] on small "Item Detail" at bounding box center [190, 59] width 37 height 8
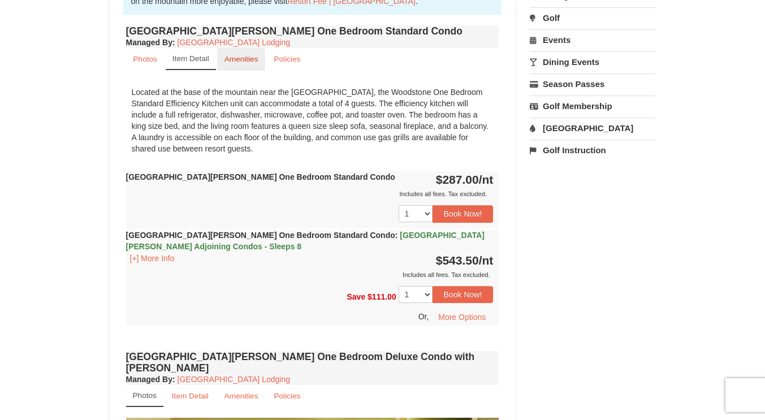
click at [242, 60] on small "Amenities" at bounding box center [242, 59] width 34 height 8
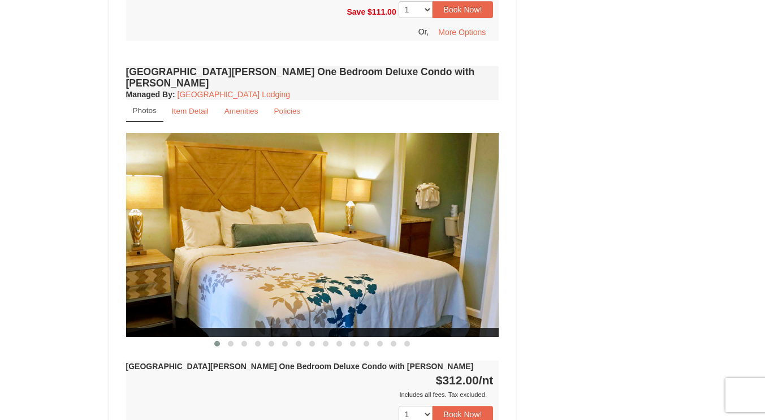
scroll to position [697, 0]
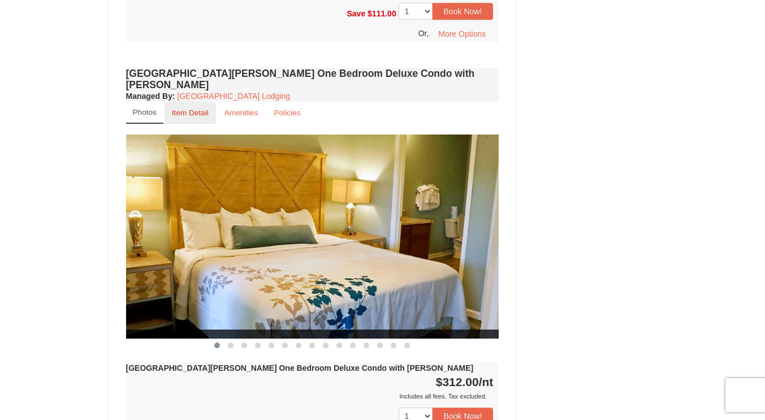
click at [195, 109] on small "Item Detail" at bounding box center [190, 113] width 37 height 8
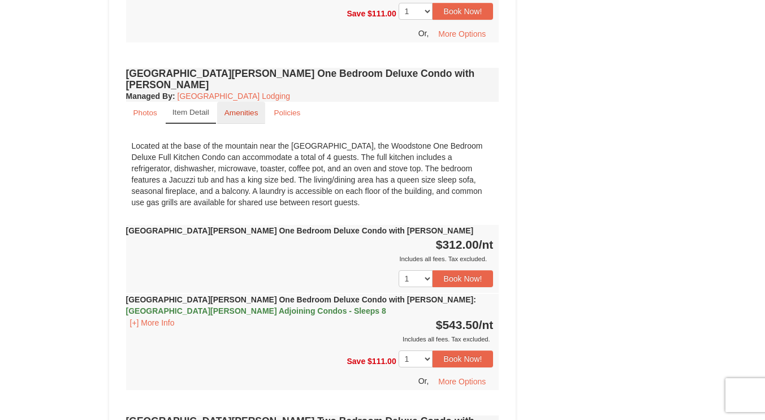
click at [247, 109] on small "Amenities" at bounding box center [242, 113] width 34 height 8
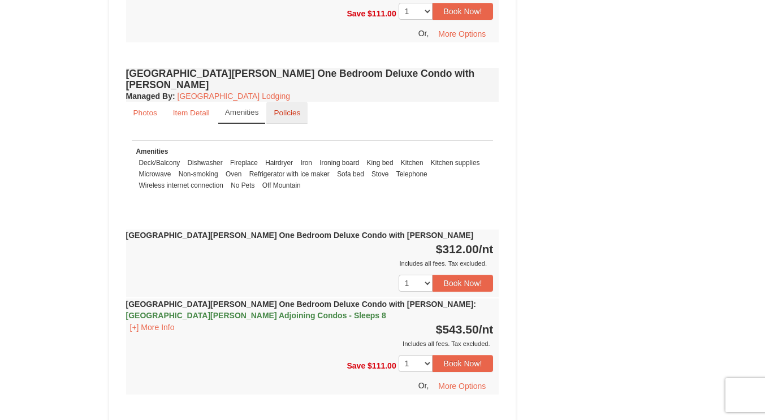
click at [296, 109] on small "Policies" at bounding box center [287, 113] width 27 height 8
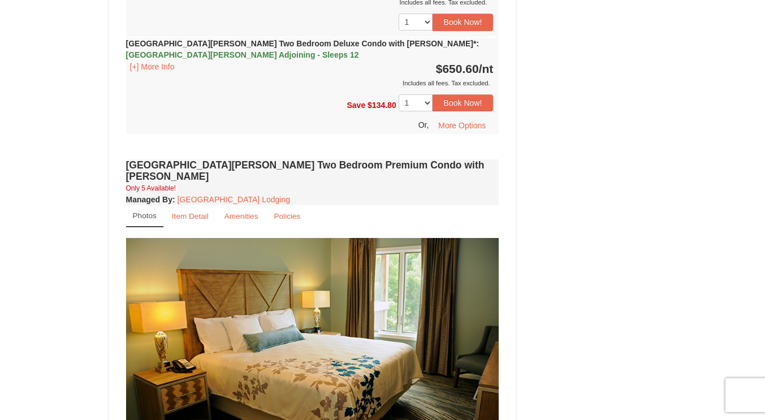
scroll to position [2406, 0]
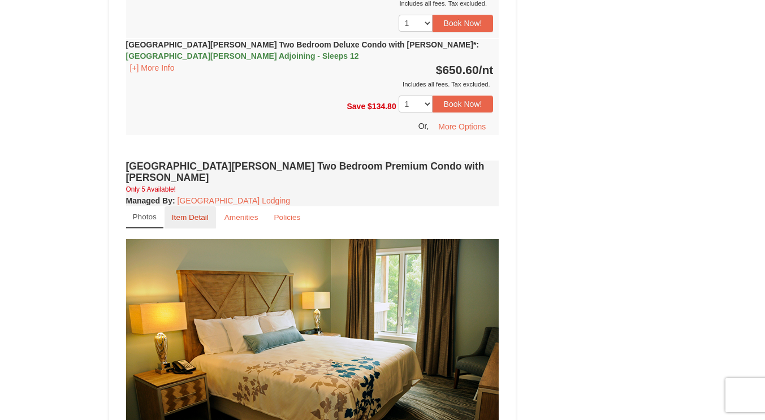
click at [191, 213] on small "Item Detail" at bounding box center [190, 217] width 37 height 8
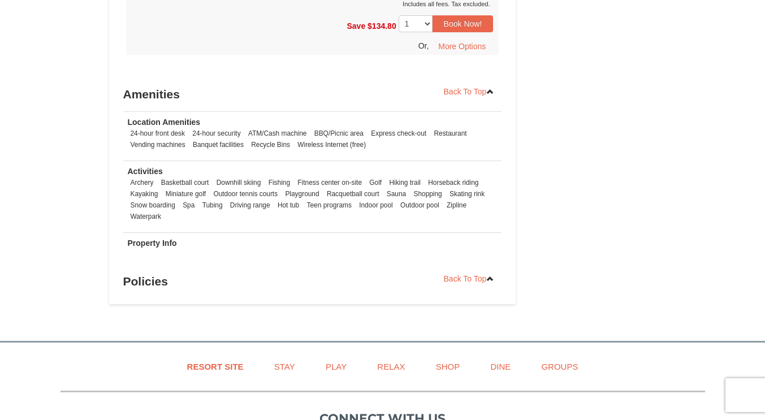
scroll to position [3409, 0]
